Goal: Use online tool/utility

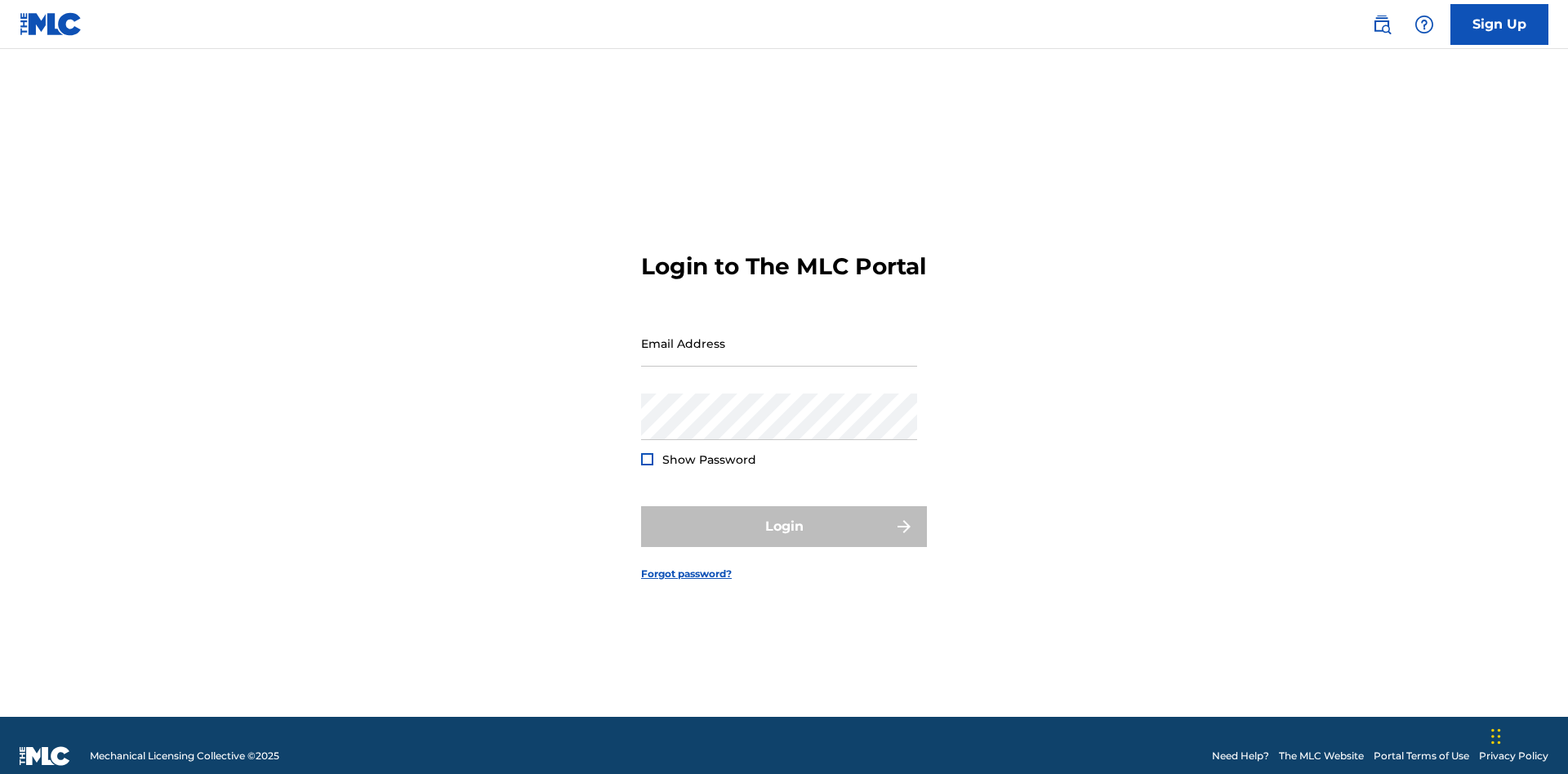
scroll to position [22, 0]
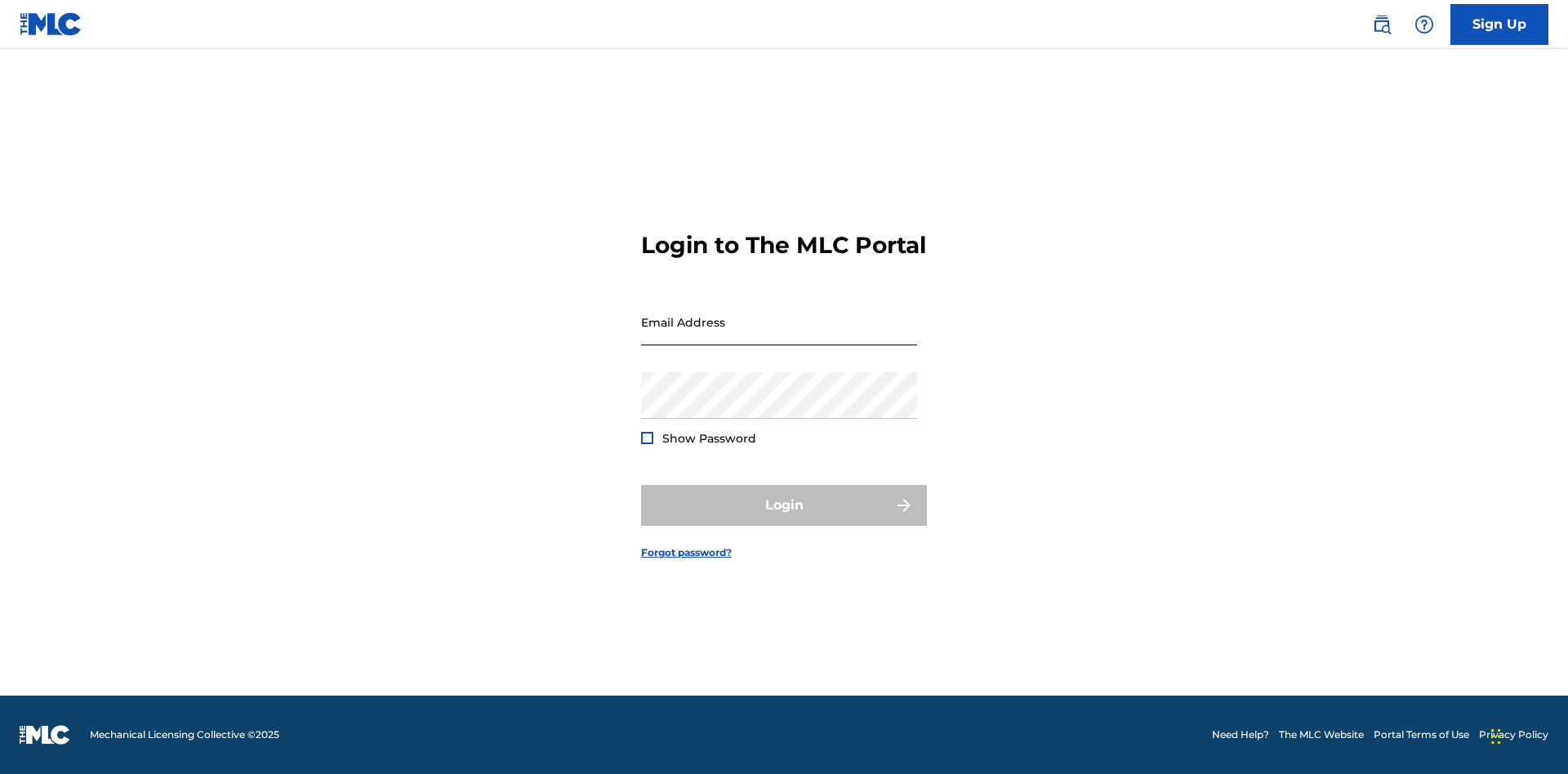
click at [779, 336] on input "Email Address" at bounding box center [779, 321] width 276 height 46
type input "[PERSON_NAME][EMAIL_ADDRESS][PERSON_NAME][DOMAIN_NAME]"
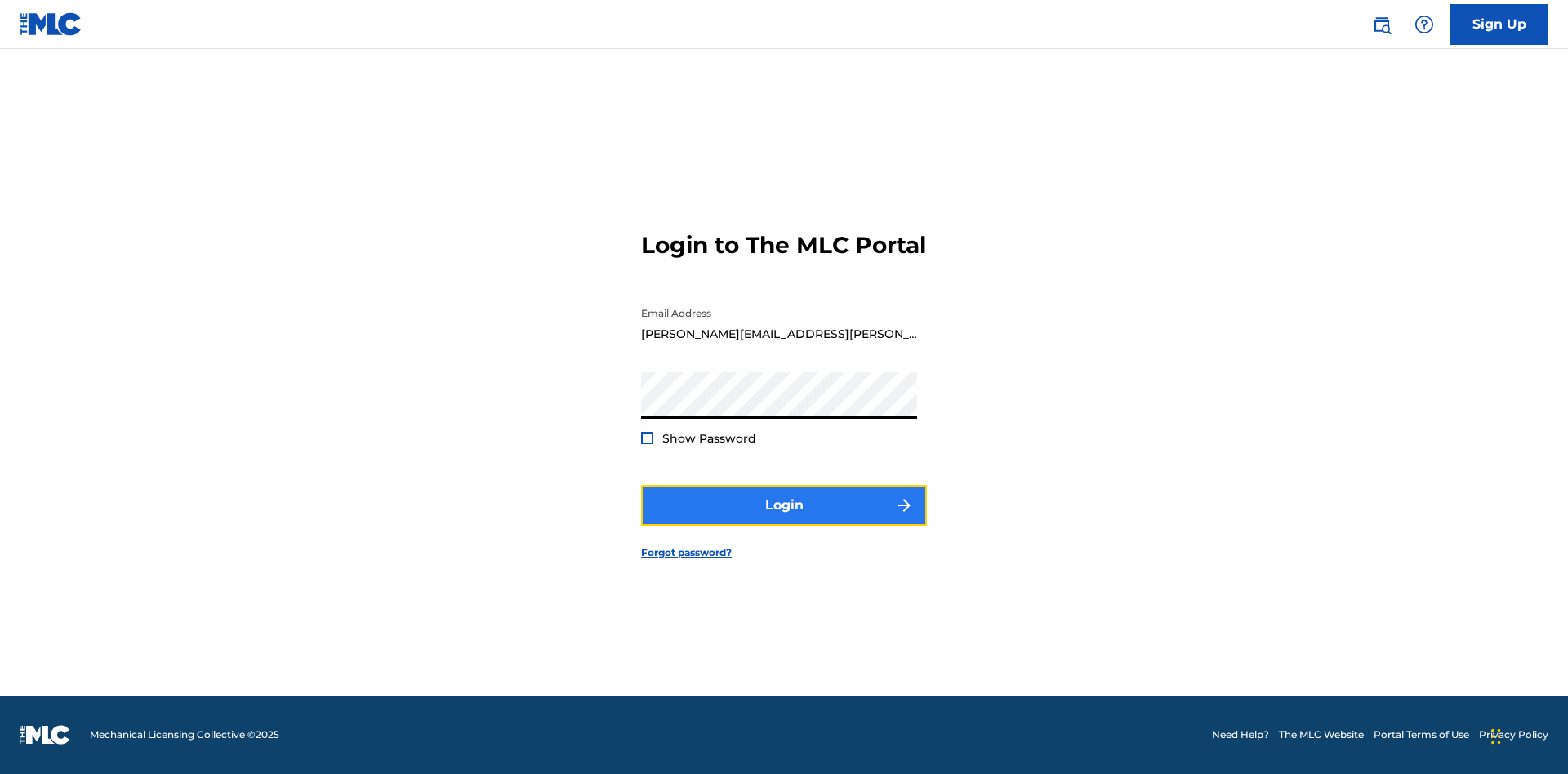
click at [784, 519] on button "Login" at bounding box center [784, 505] width 286 height 41
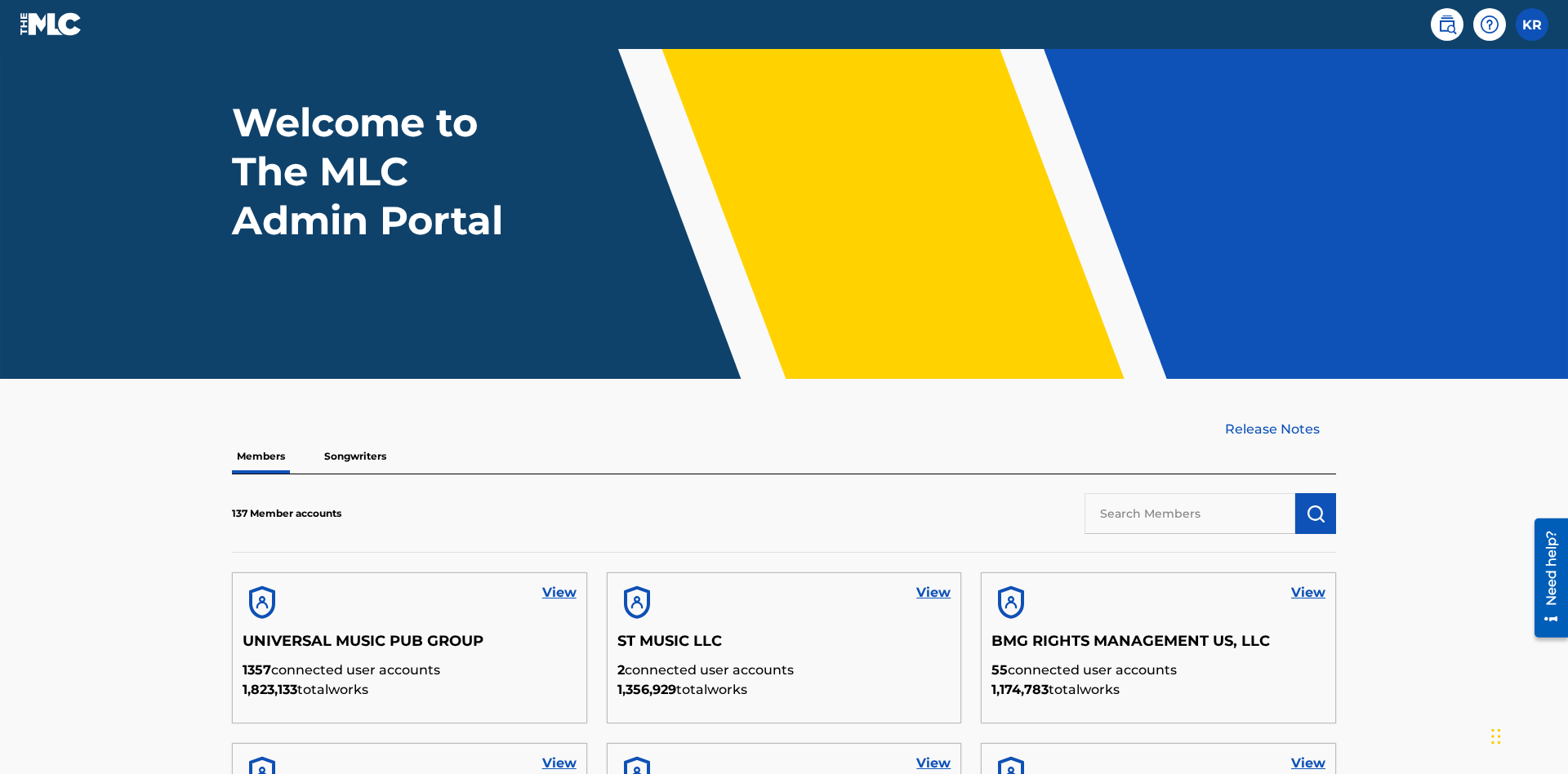
scroll to position [465, 0]
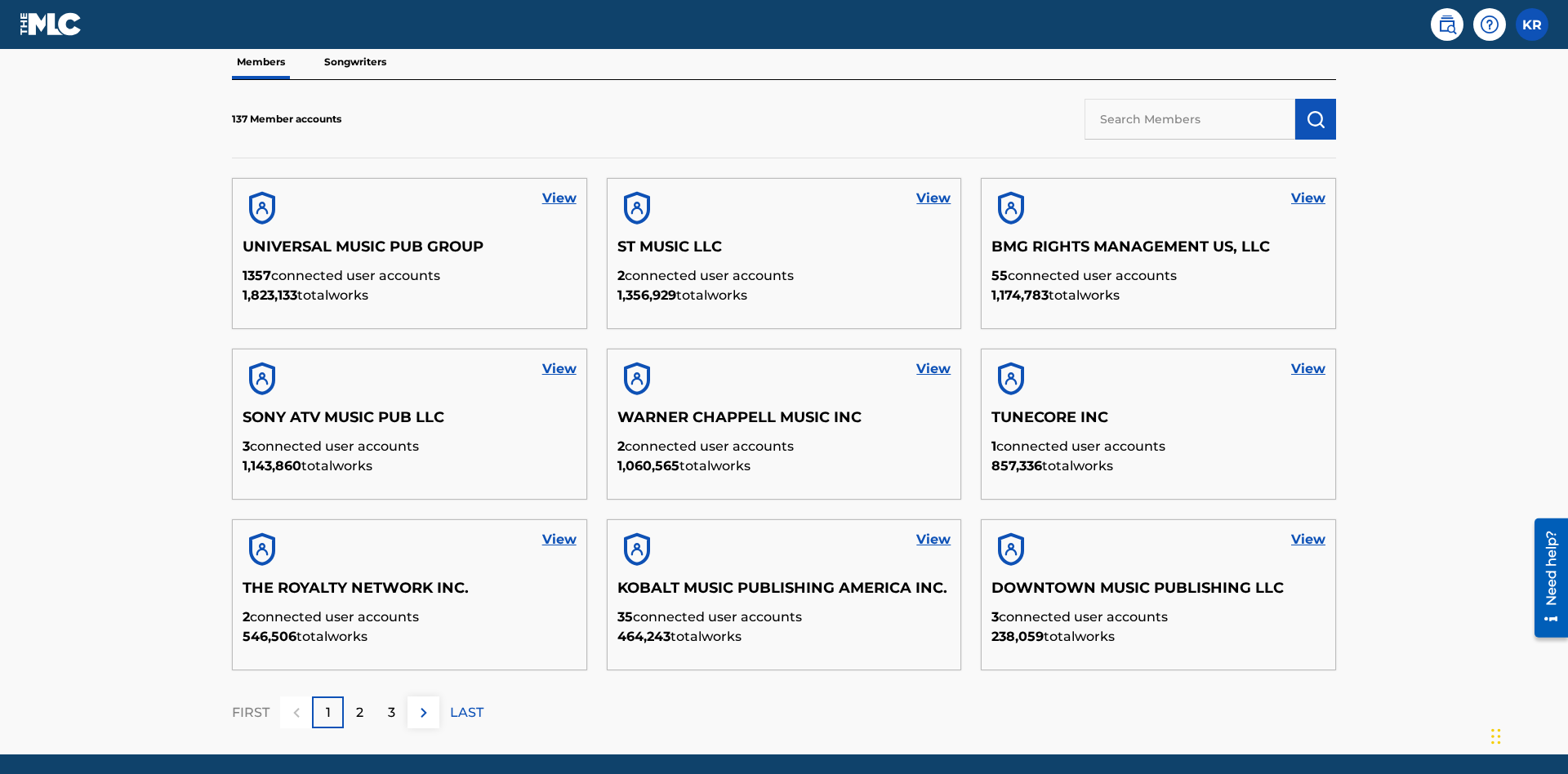
click at [1190, 119] on input "text" at bounding box center [1189, 119] width 210 height 41
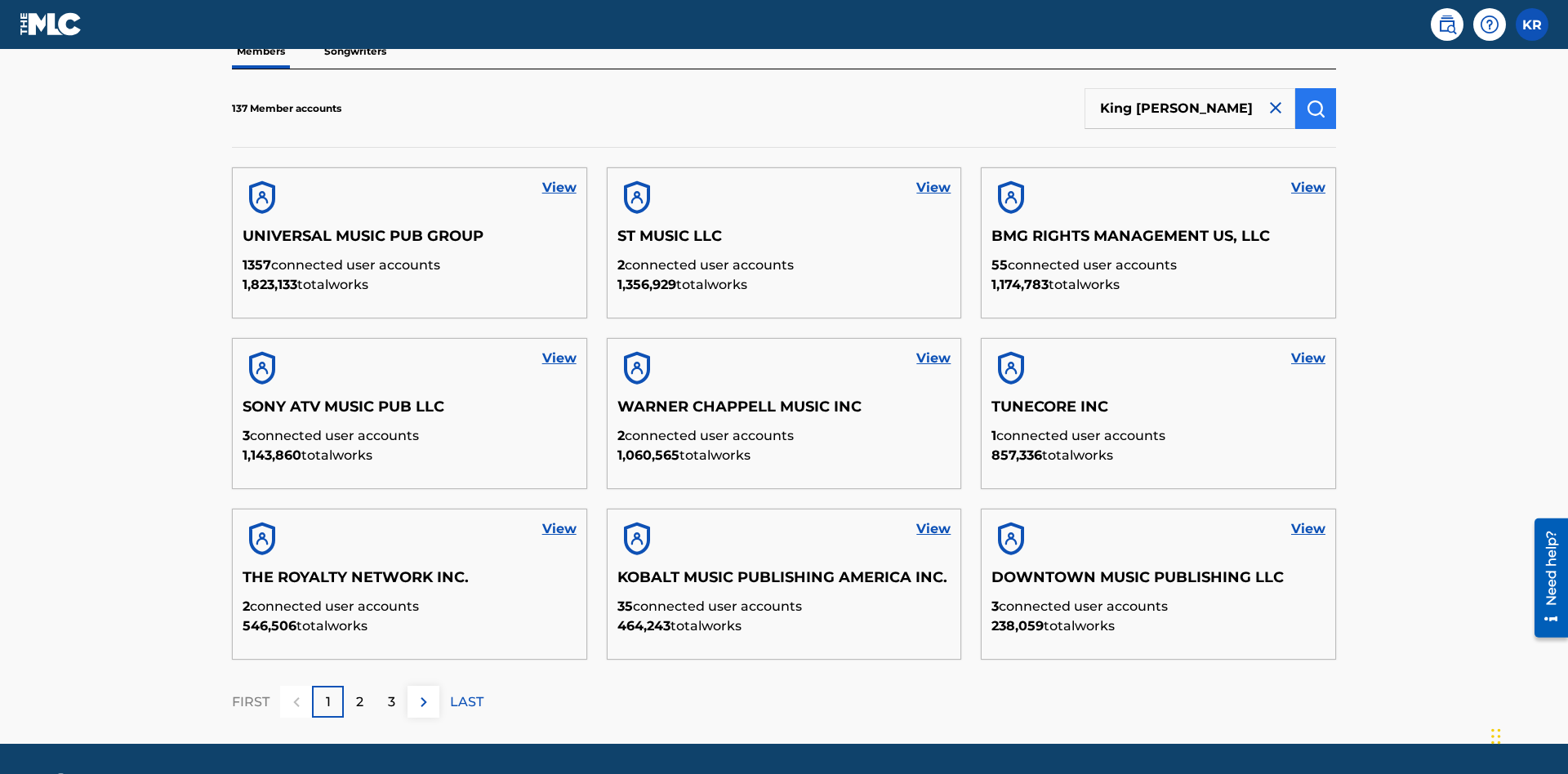
type input "King [PERSON_NAME]"
click at [1315, 107] on img "submit" at bounding box center [1315, 108] width 20 height 20
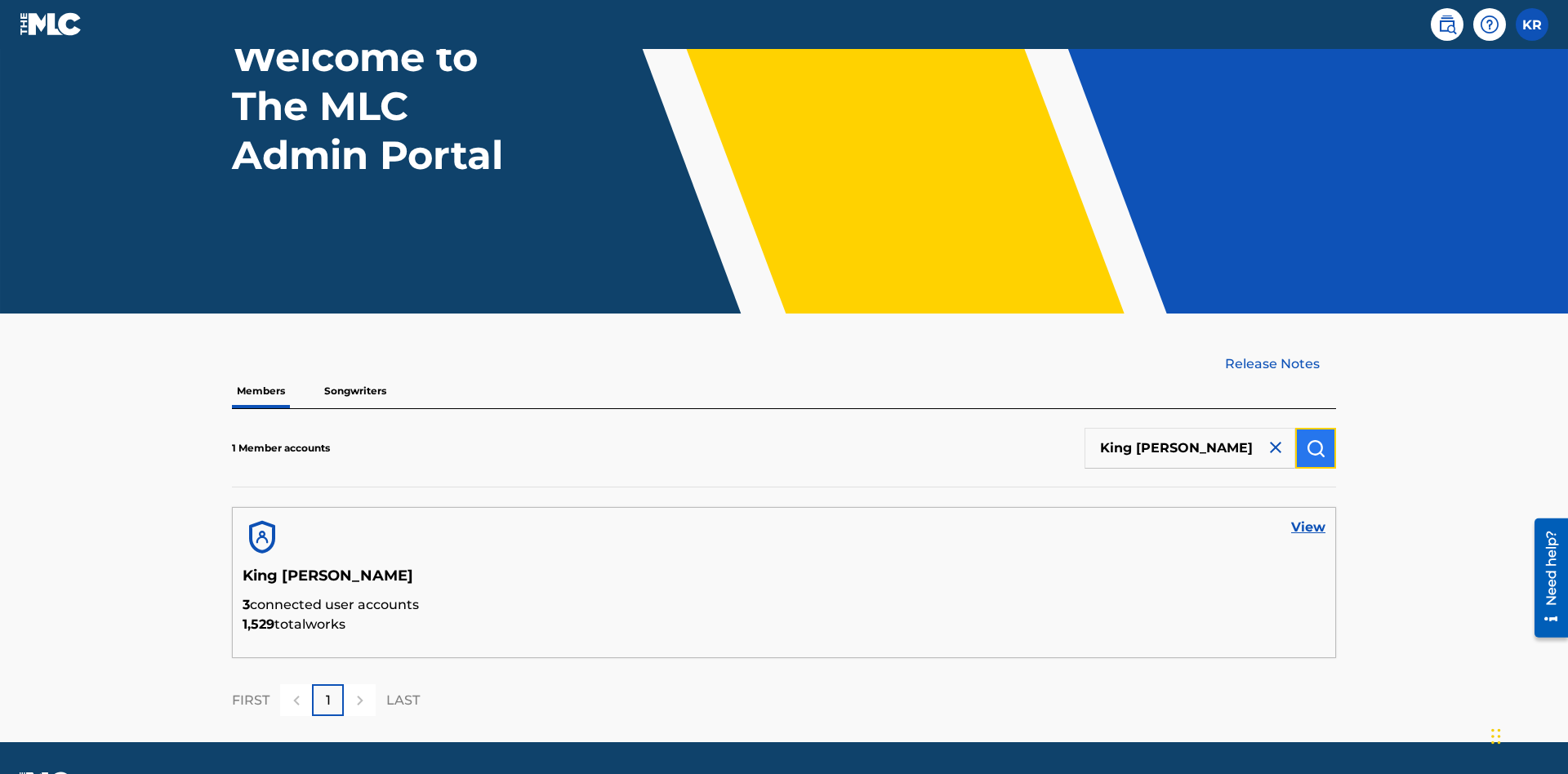
scroll to position [182, 0]
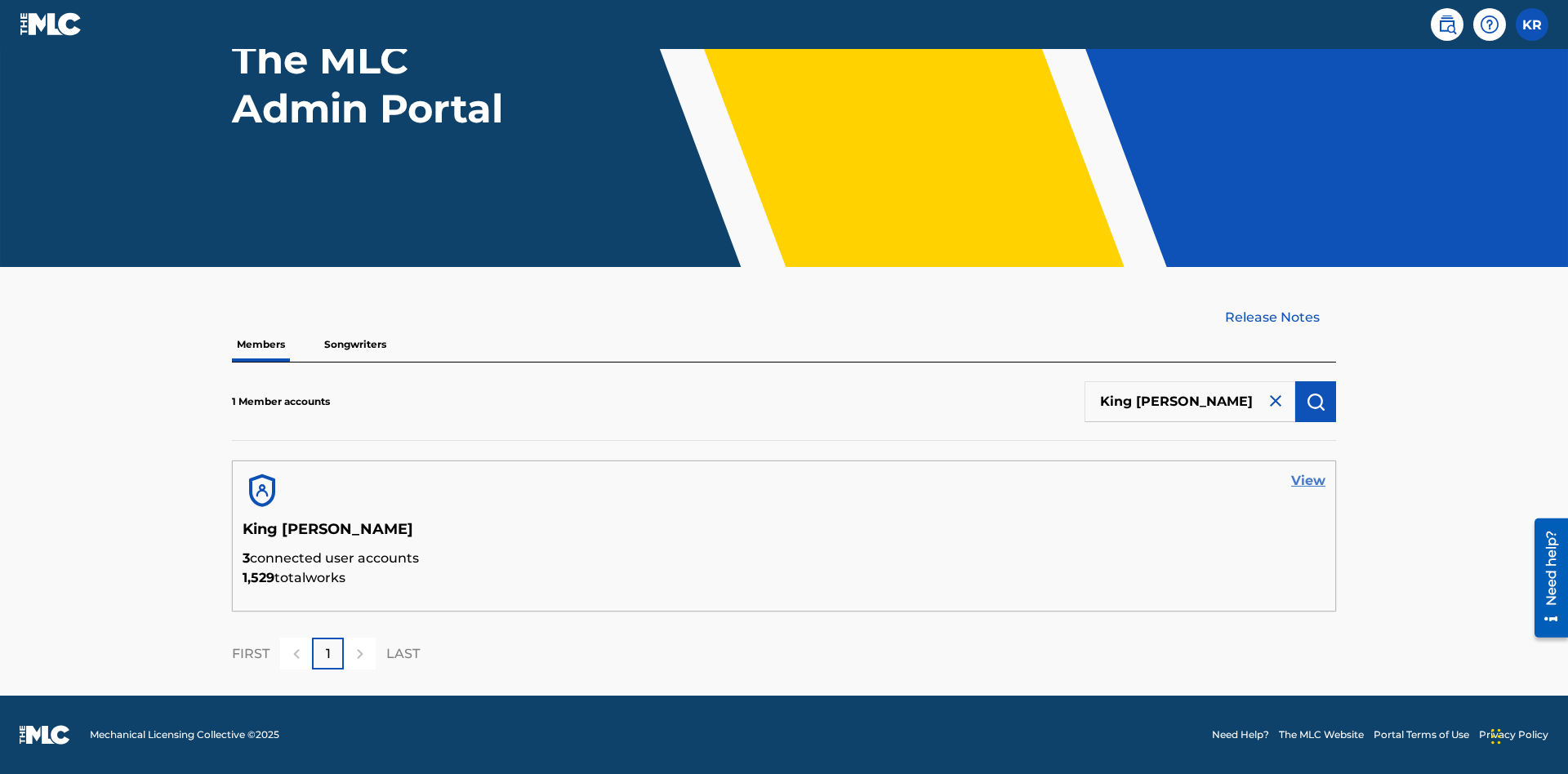
click at [1309, 481] on link "View" at bounding box center [1308, 481] width 34 height 20
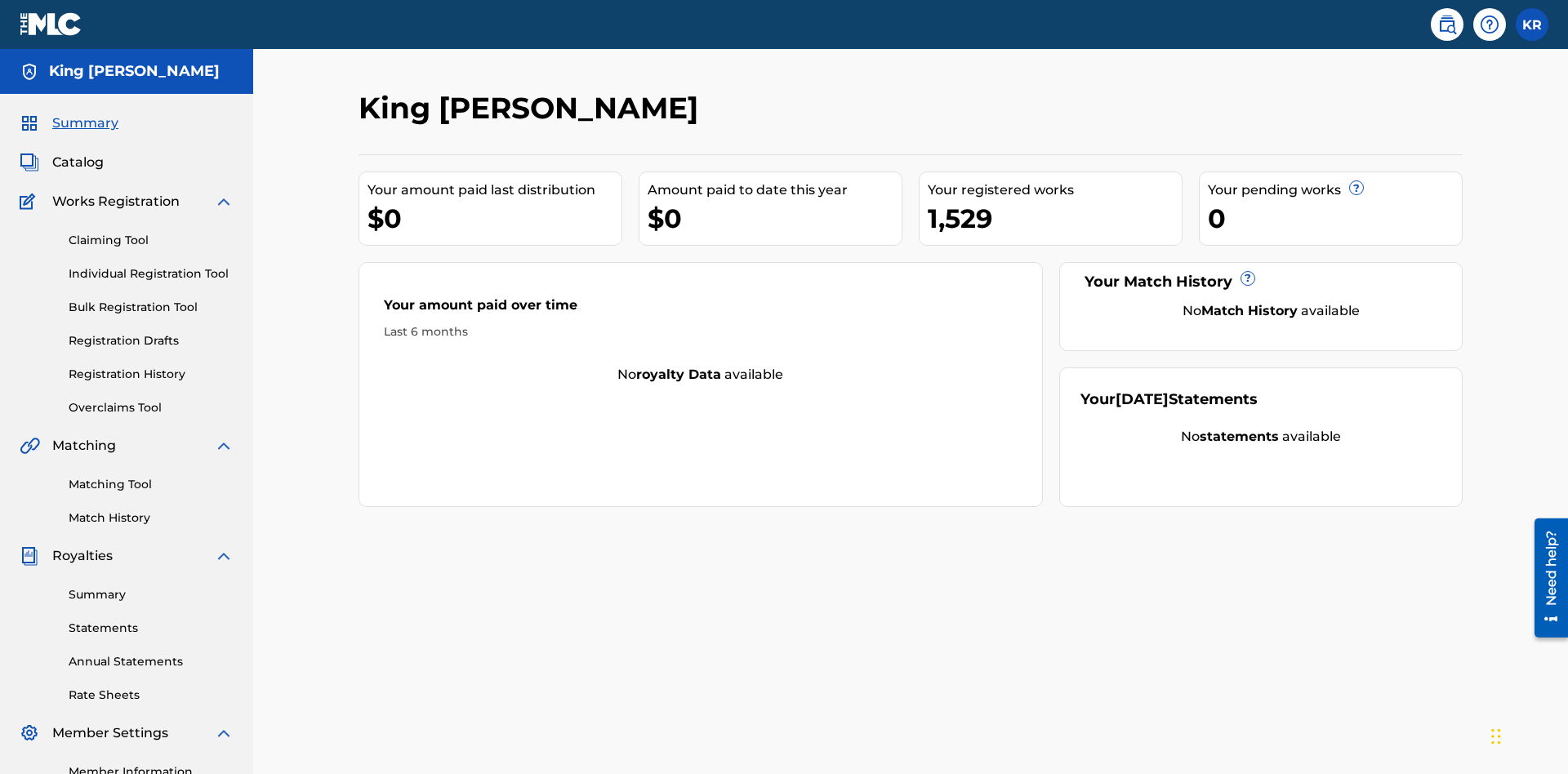
scroll to position [205, 0]
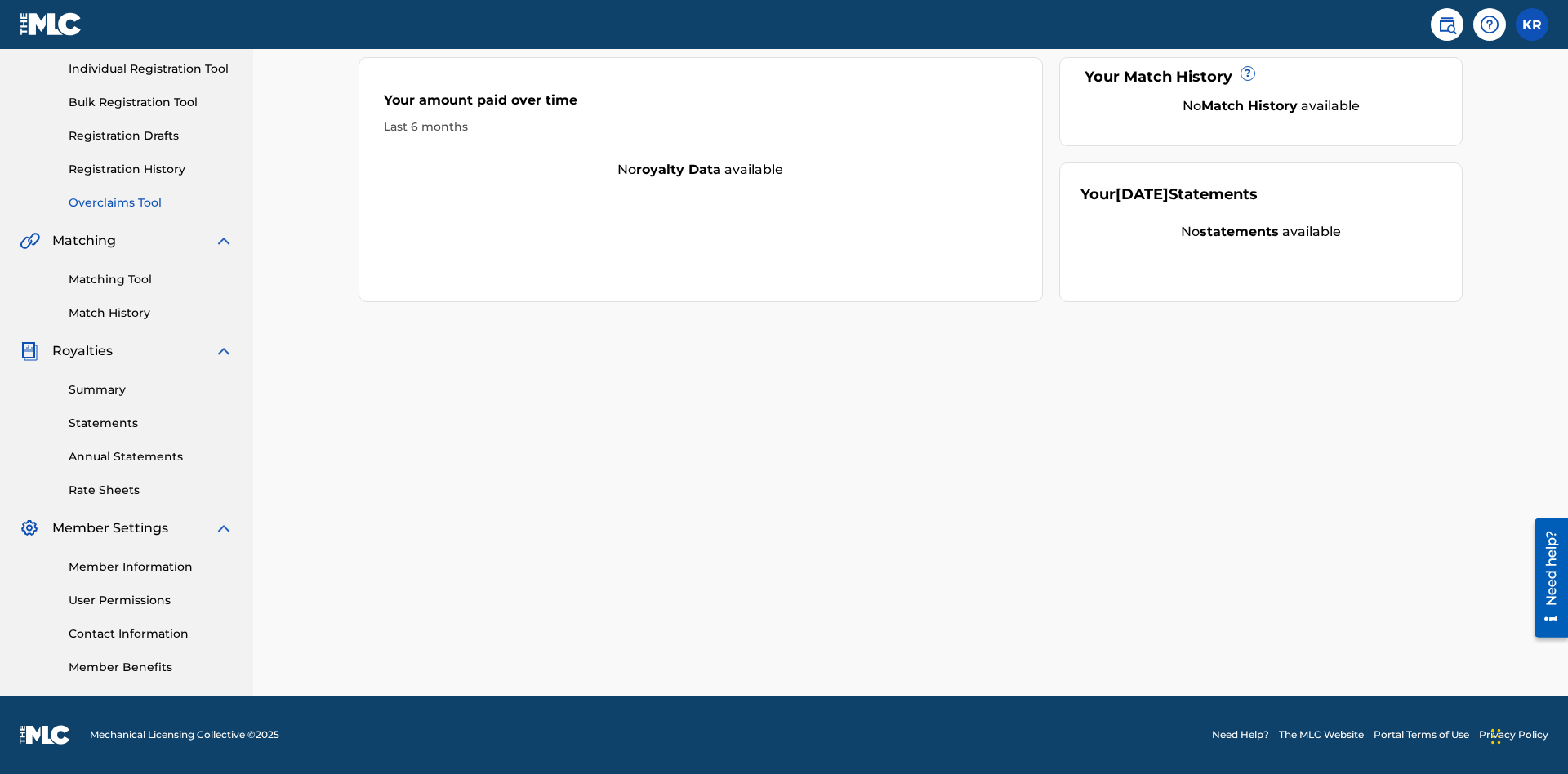
click at [151, 203] on link "Overclaims Tool" at bounding box center [151, 203] width 165 height 17
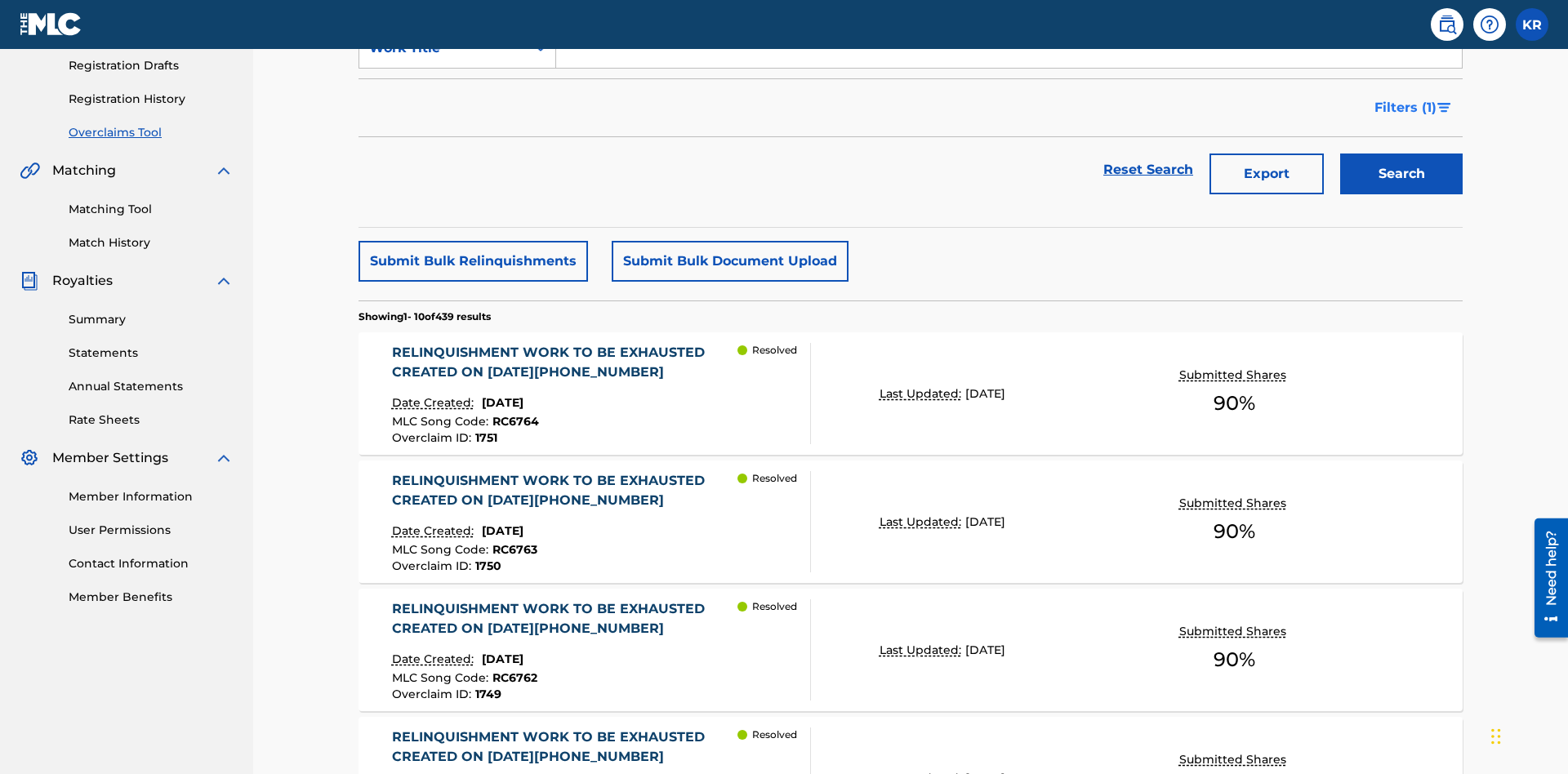
click at [1405, 107] on span "Filters ( 1 )" at bounding box center [1406, 107] width 62 height 20
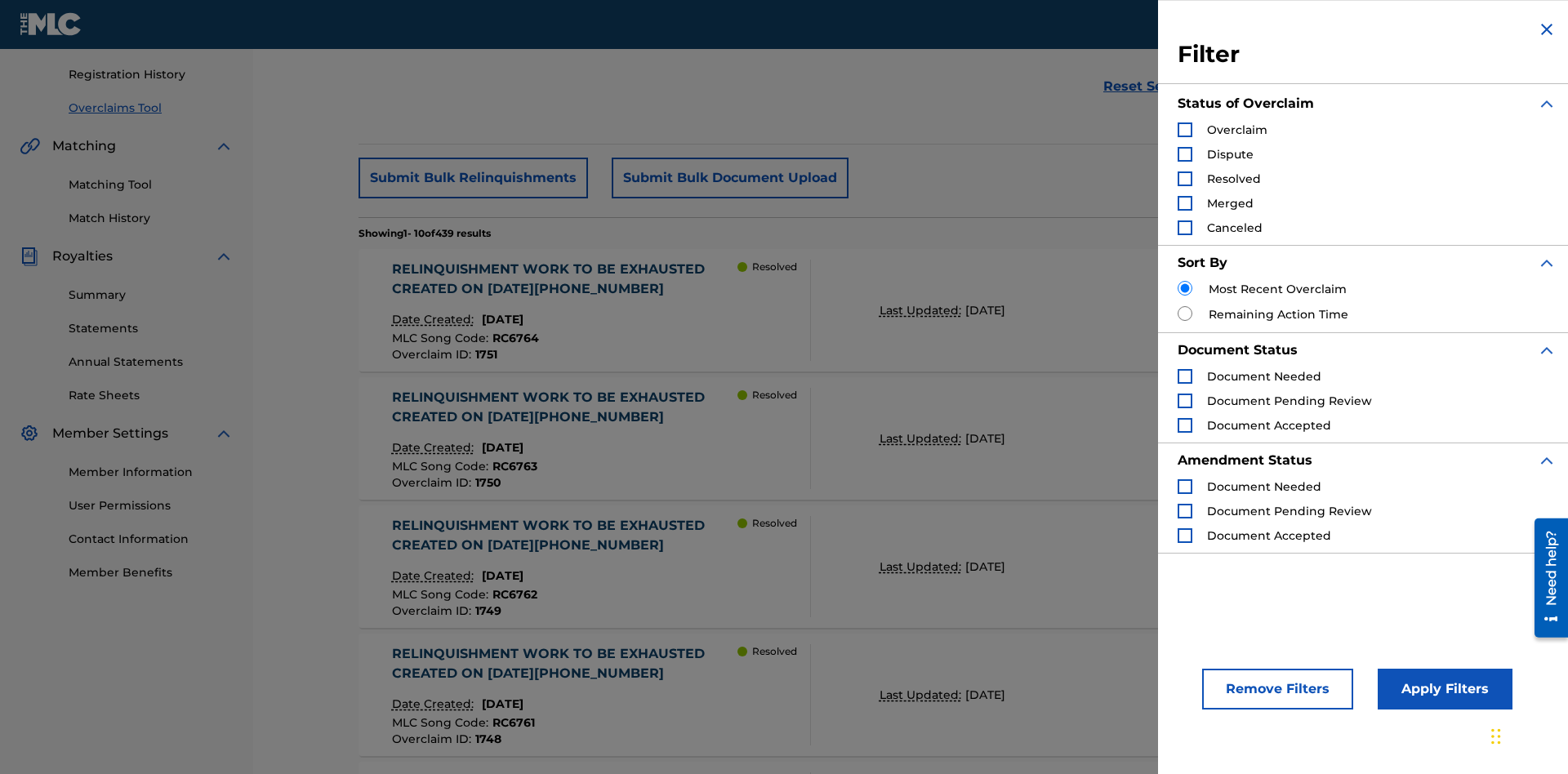
click at [1185, 130] on div "Search Form" at bounding box center [1185, 130] width 15 height 15
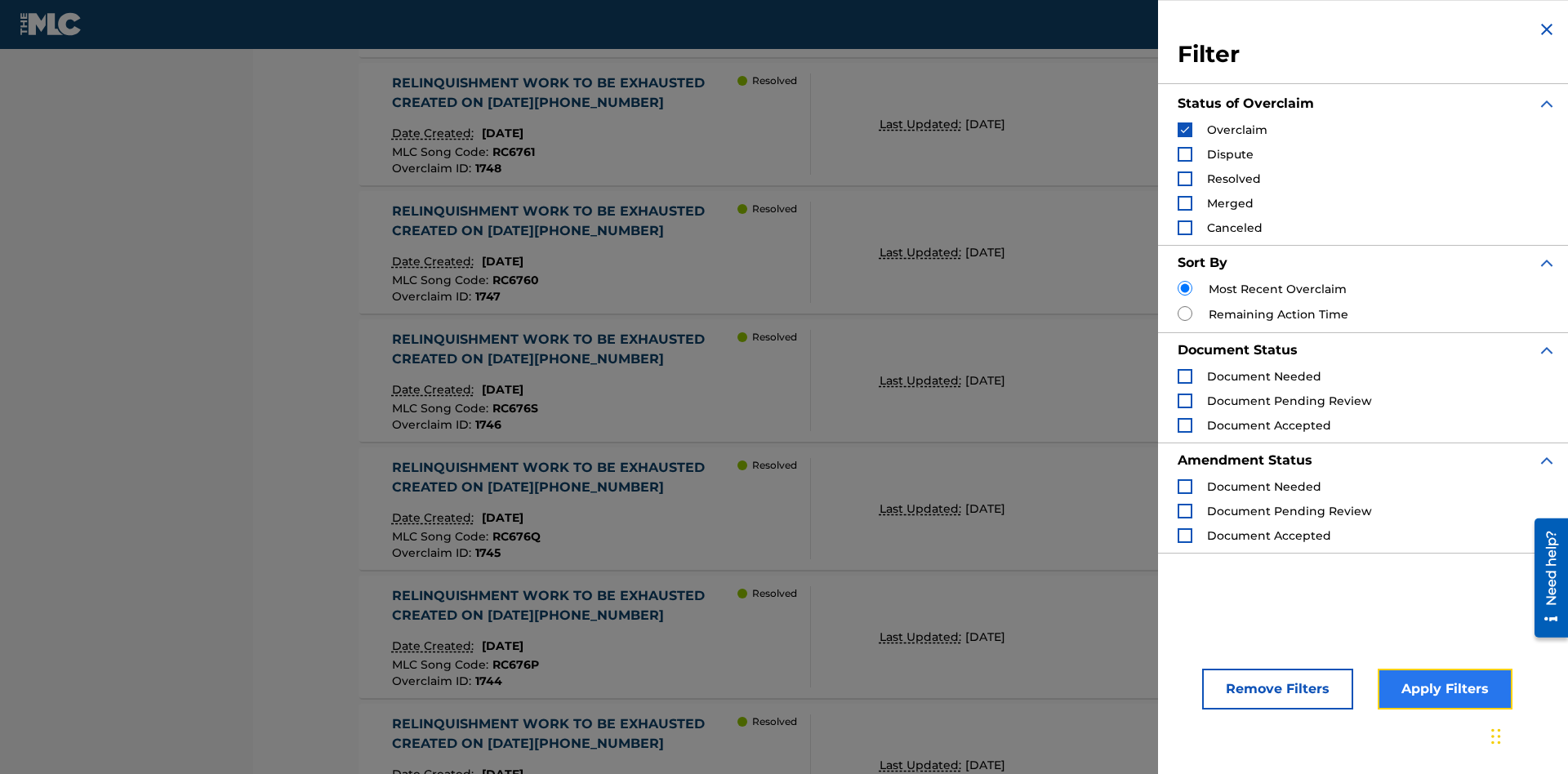
click at [1443, 689] on button "Apply Filters" at bounding box center [1444, 688] width 135 height 41
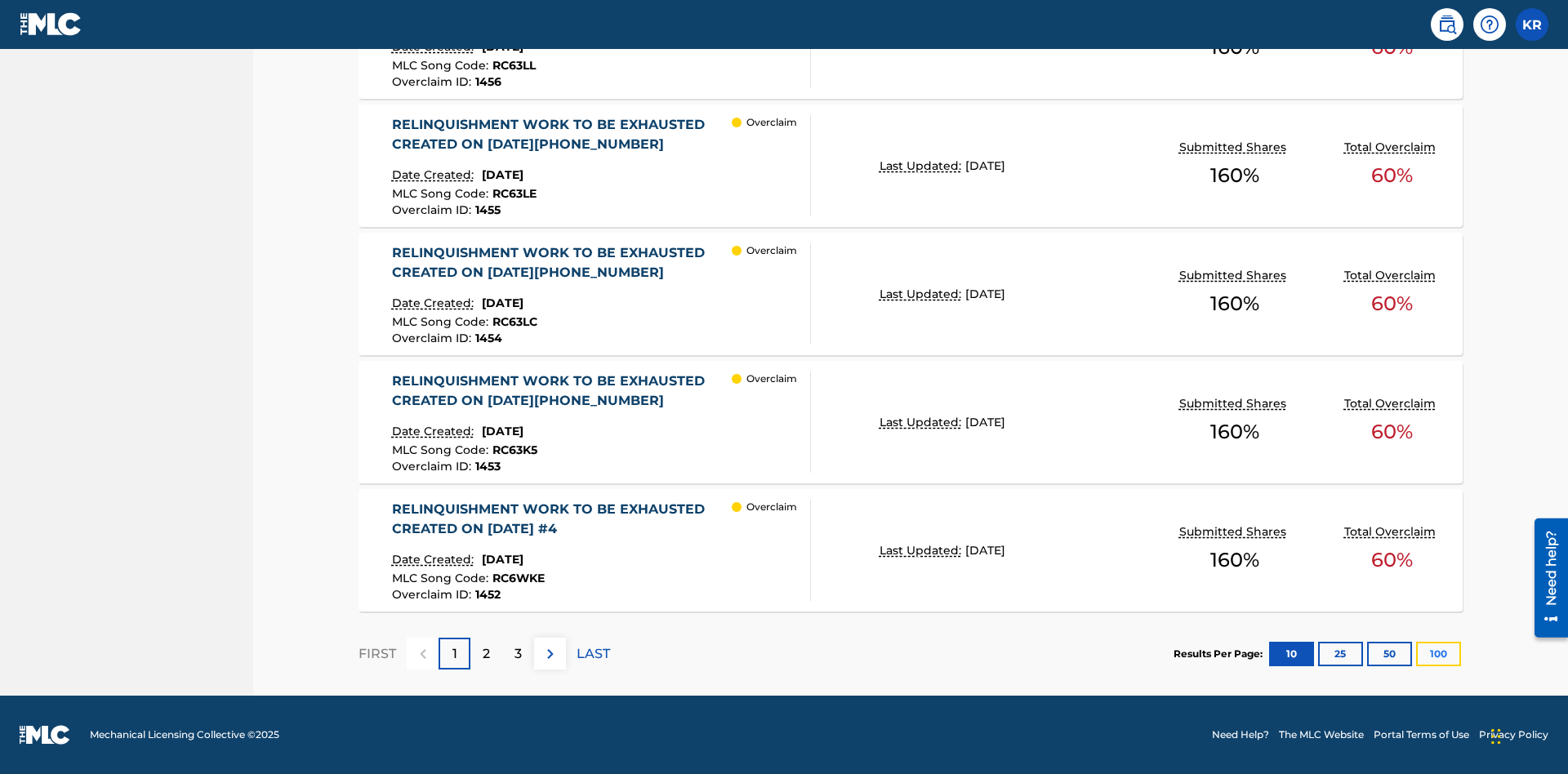
click at [1438, 653] on button "100" at bounding box center [1439, 654] width 45 height 25
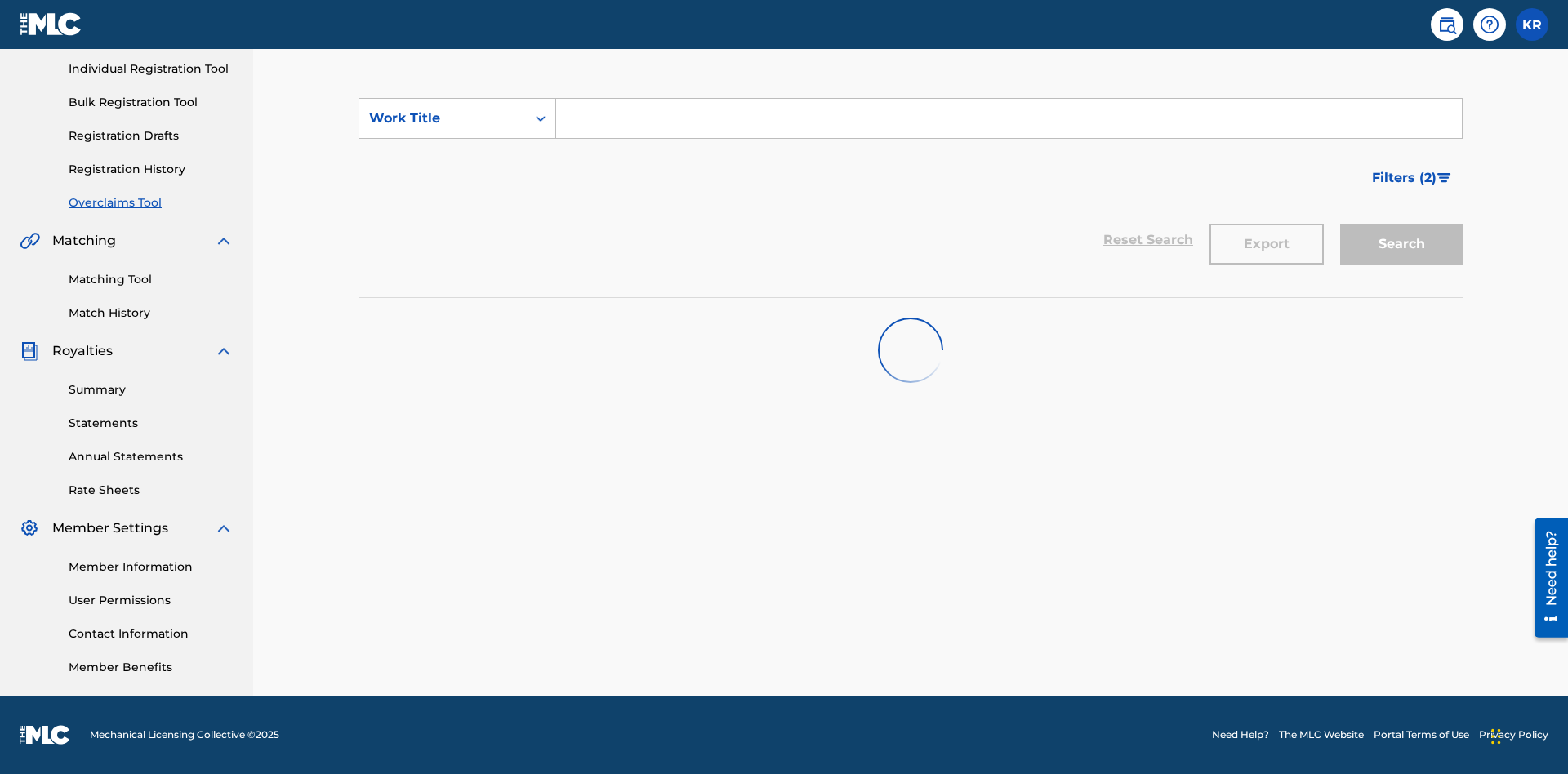
scroll to position [205, 0]
